Goal: Find specific page/section: Find specific page/section

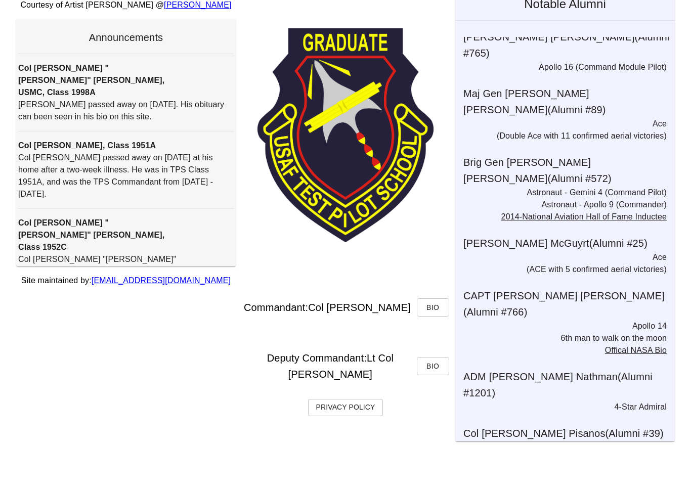
scroll to position [25, 0]
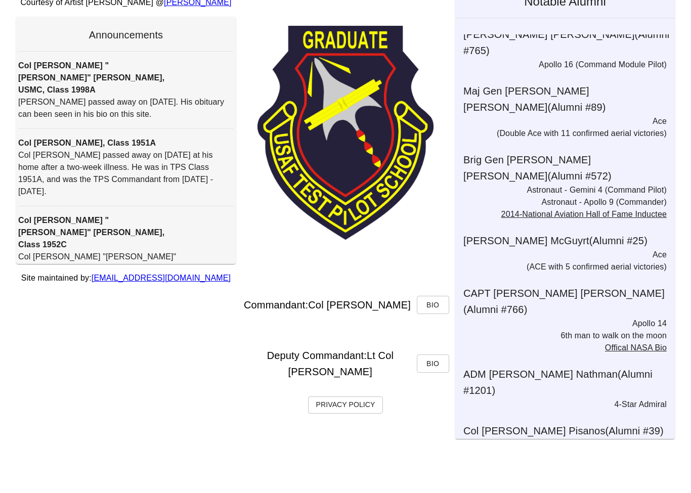
click at [690, 75] on div "Courtesy of Artist [PERSON_NAME] @ [PERSON_NAME] Announcements Col [PERSON_NAME…" at bounding box center [345, 234] width 691 height 518
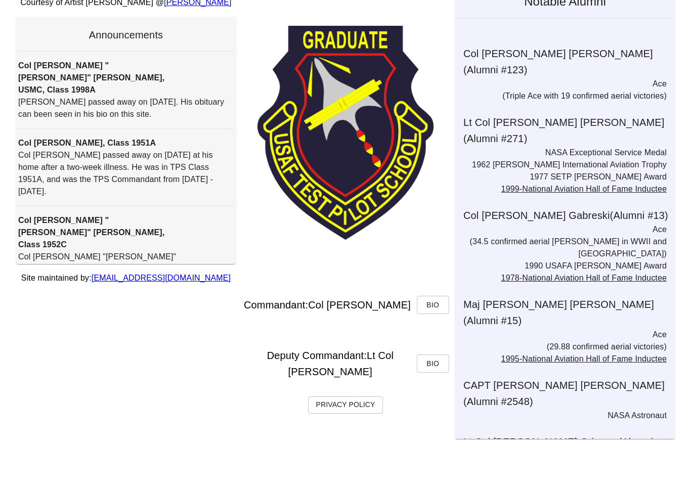
scroll to position [1552, 0]
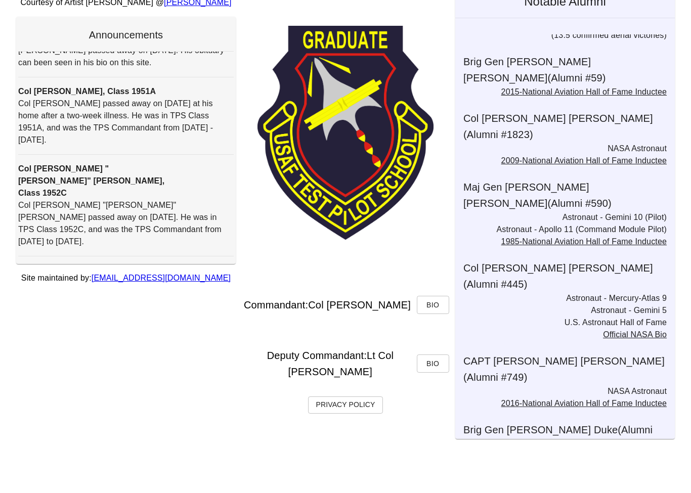
scroll to position [0, 0]
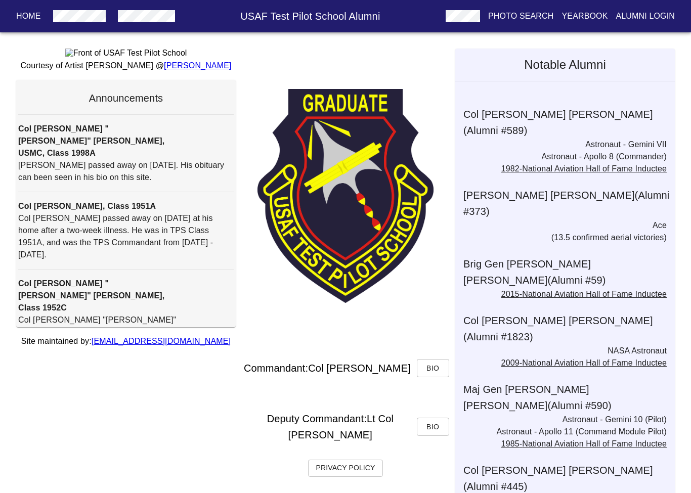
click at [586, 16] on p "Yearbook" at bounding box center [584, 16] width 46 height 12
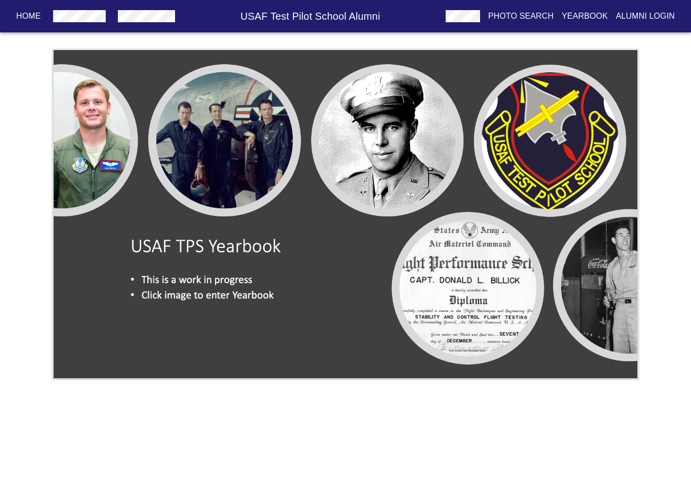
click at [599, 235] on img at bounding box center [345, 215] width 587 height 332
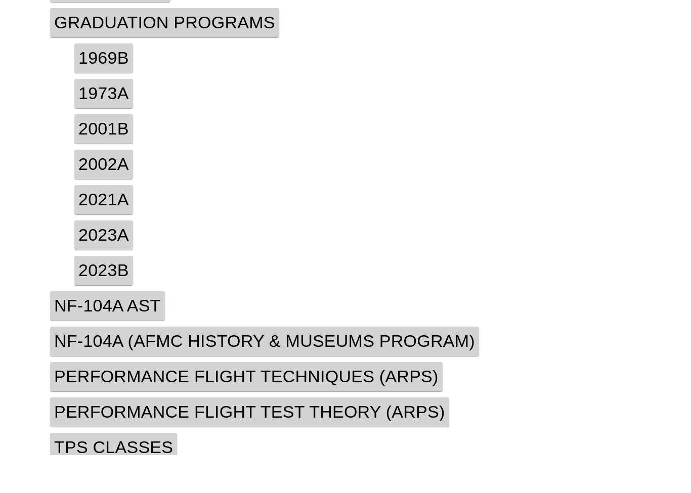
click at [71, 471] on h4 "TPS Classes" at bounding box center [113, 485] width 127 height 29
click at [105, 294] on h4 "2023b" at bounding box center [103, 308] width 59 height 29
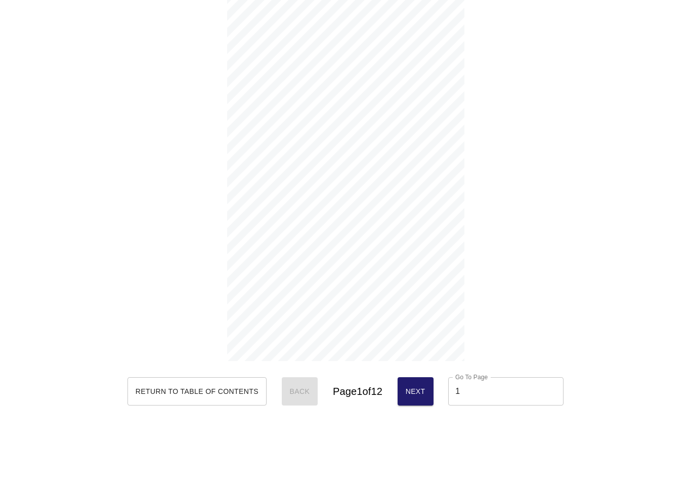
click at [425, 423] on span "Next" at bounding box center [416, 429] width 20 height 13
type input "4"
click at [234, 423] on span "Return to Table of Contents" at bounding box center [197, 429] width 123 height 13
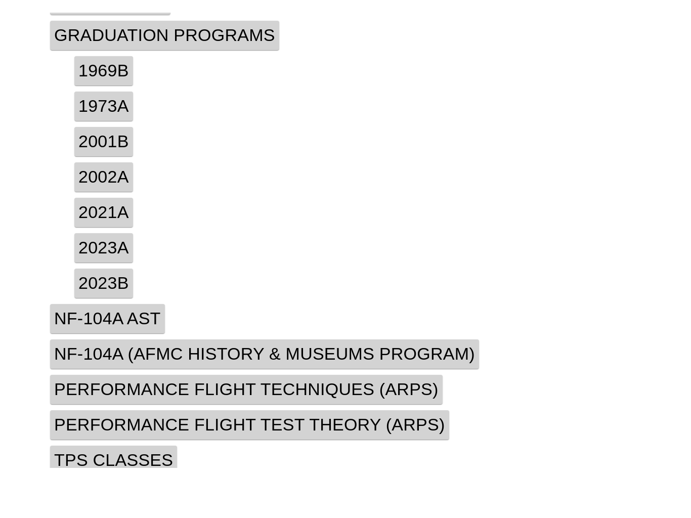
scroll to position [223, 0]
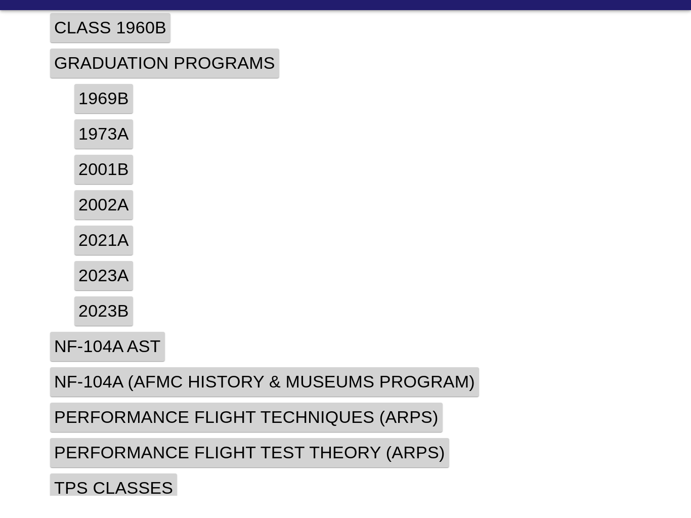
drag, startPoint x: 110, startPoint y: 266, endPoint x: 110, endPoint y: 489, distance: 222.5
click at [110, 283] on h4 "2023a" at bounding box center [103, 297] width 59 height 29
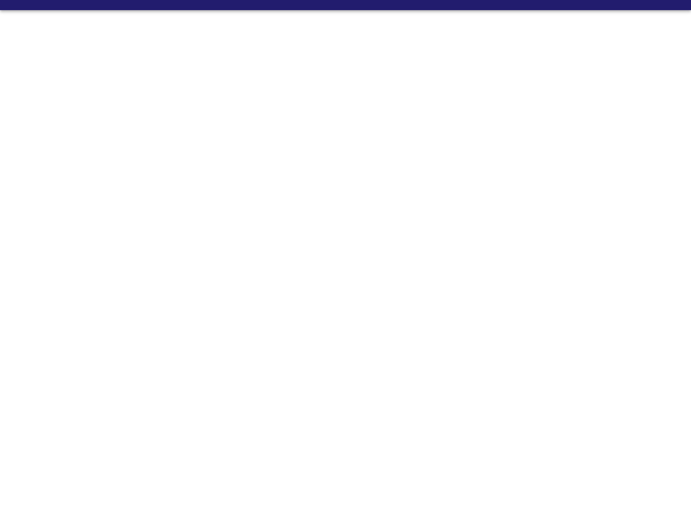
scroll to position [0, 0]
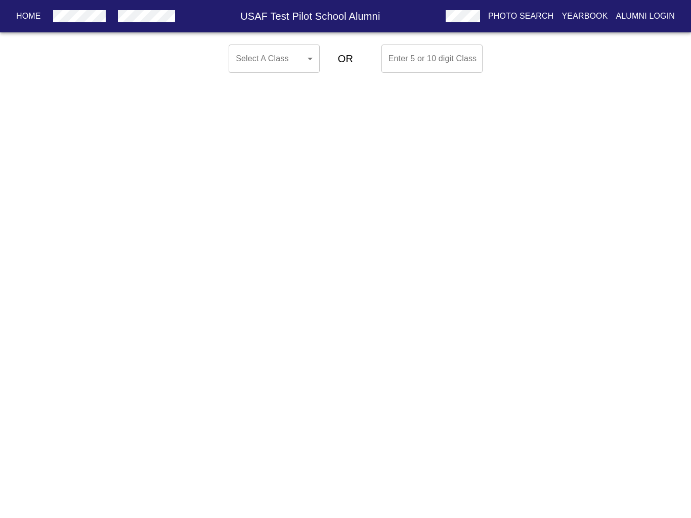
click at [25, 14] on p "Home" at bounding box center [28, 16] width 25 height 12
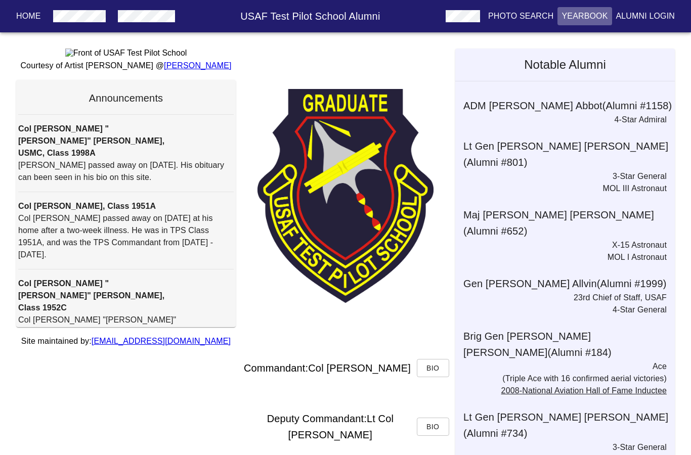
click at [569, 20] on p "Yearbook" at bounding box center [584, 16] width 46 height 12
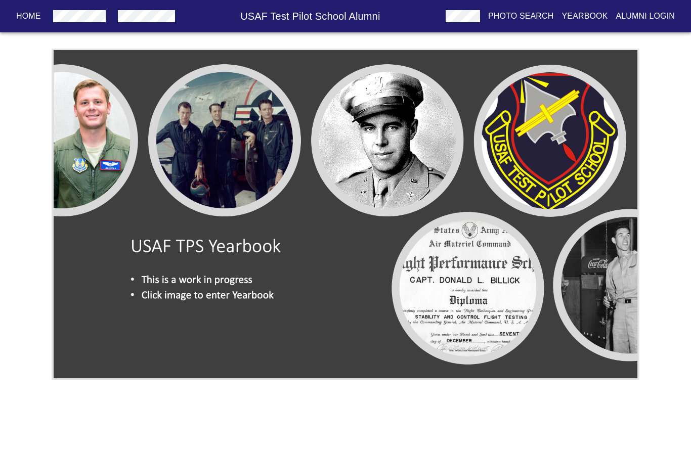
click at [239, 217] on img at bounding box center [345, 215] width 587 height 332
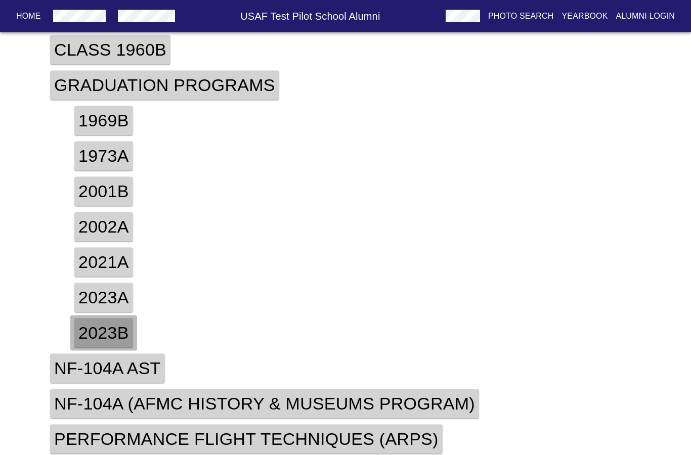
scroll to position [223, 0]
drag, startPoint x: 99, startPoint y: 332, endPoint x: 99, endPoint y: 292, distance: 39.9
click at [99, 332] on h4 "2023b" at bounding box center [103, 332] width 59 height 29
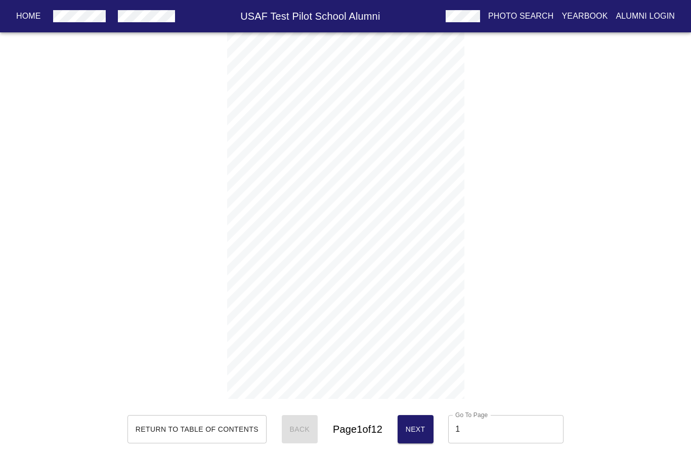
scroll to position [5, 0]
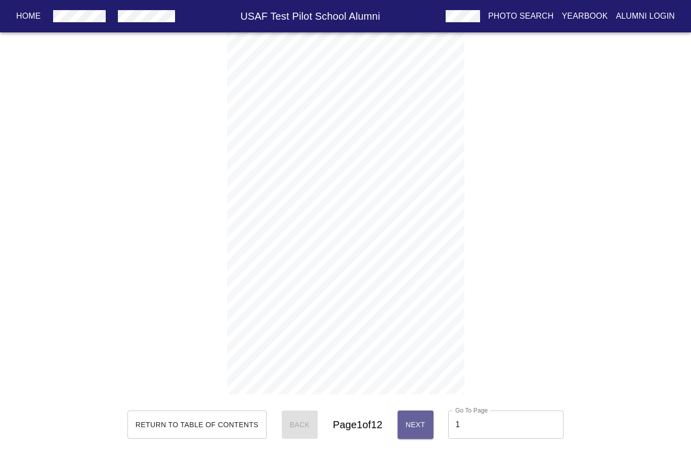
click at [425, 423] on span "Next" at bounding box center [416, 425] width 20 height 13
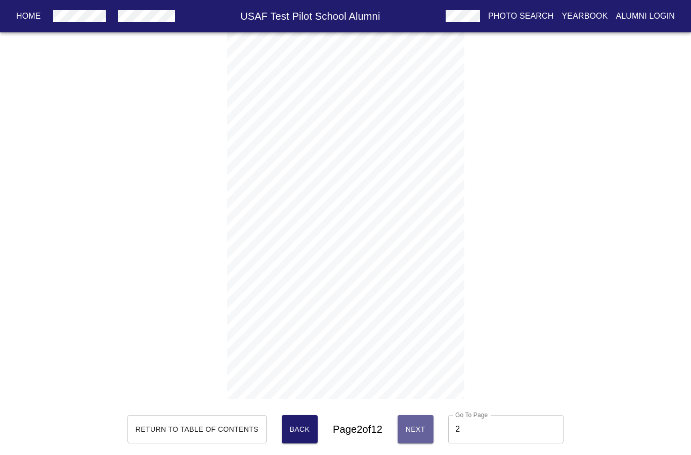
click at [425, 424] on span "Next" at bounding box center [416, 429] width 20 height 13
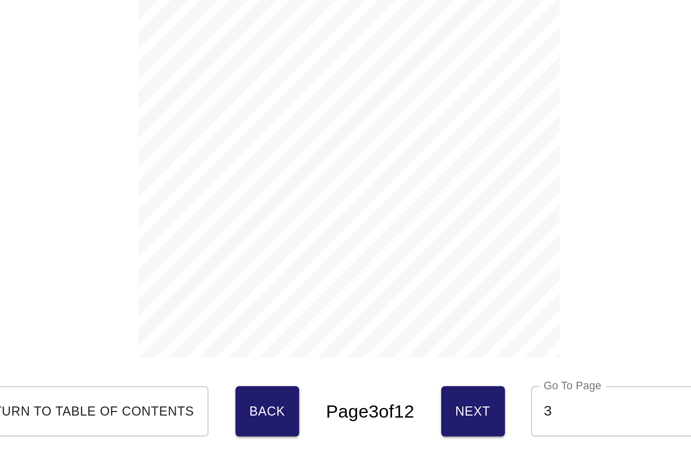
scroll to position [5, 0]
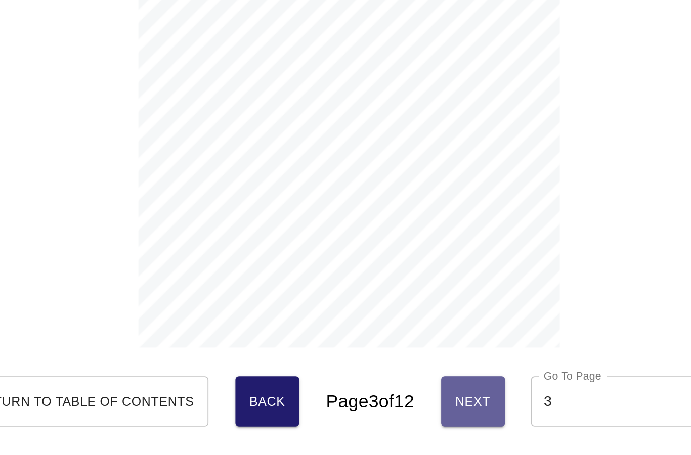
click at [406, 419] on span "Next" at bounding box center [416, 425] width 20 height 13
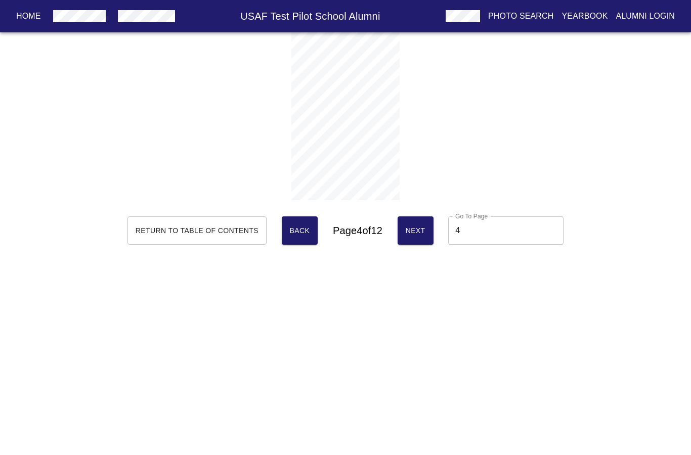
click at [433, 231] on button "Next" at bounding box center [415, 230] width 36 height 28
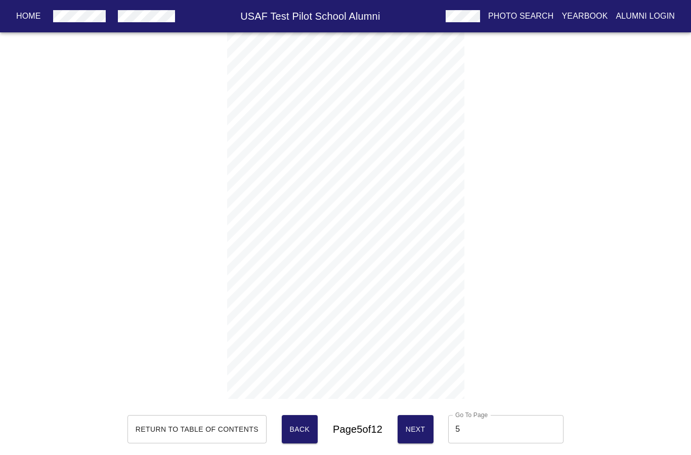
click at [425, 431] on span "Next" at bounding box center [416, 429] width 20 height 13
click at [425, 428] on span "Next" at bounding box center [416, 429] width 20 height 13
type input "7"
